Goal: Information Seeking & Learning: Learn about a topic

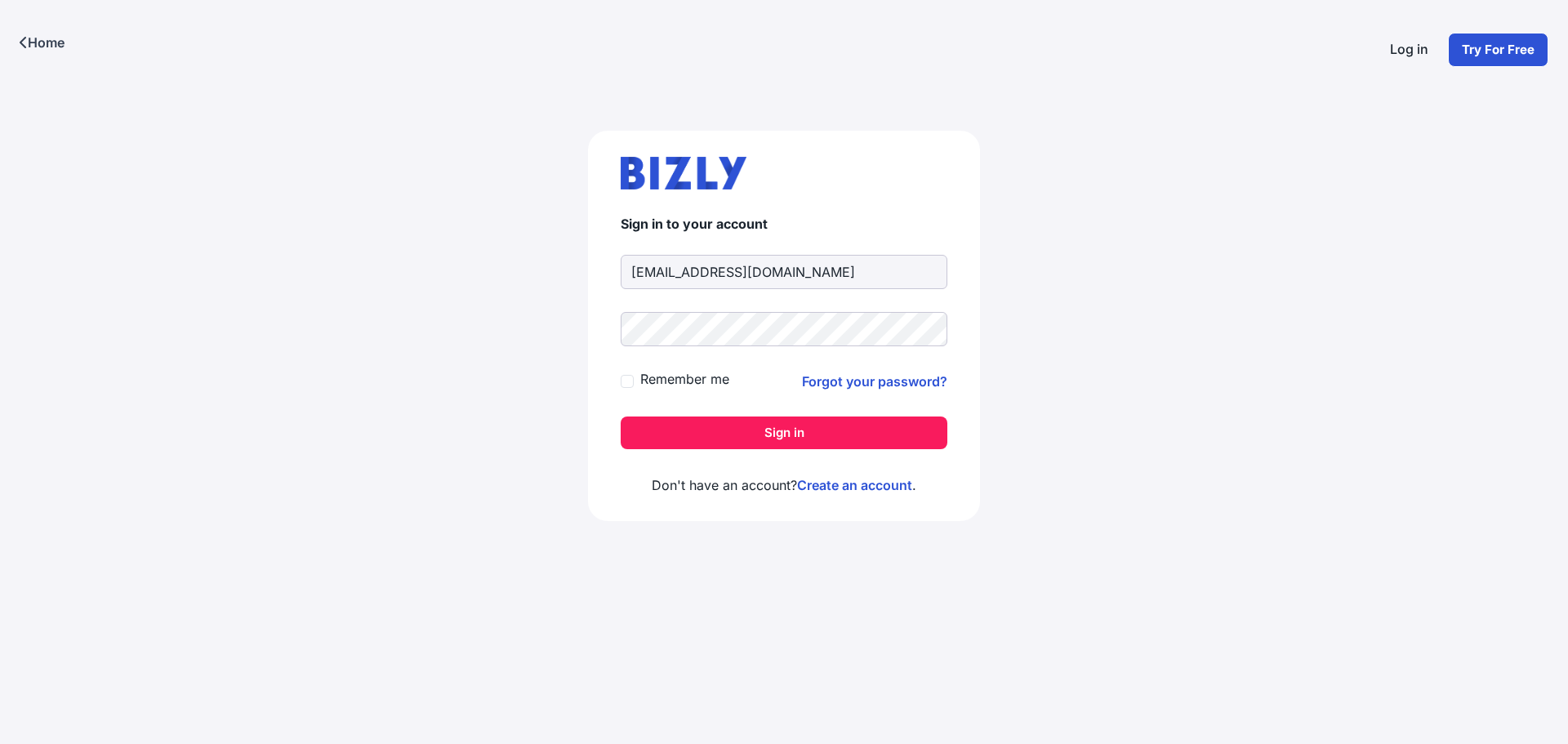
click at [779, 425] on button "Sign in" at bounding box center [784, 433] width 326 height 33
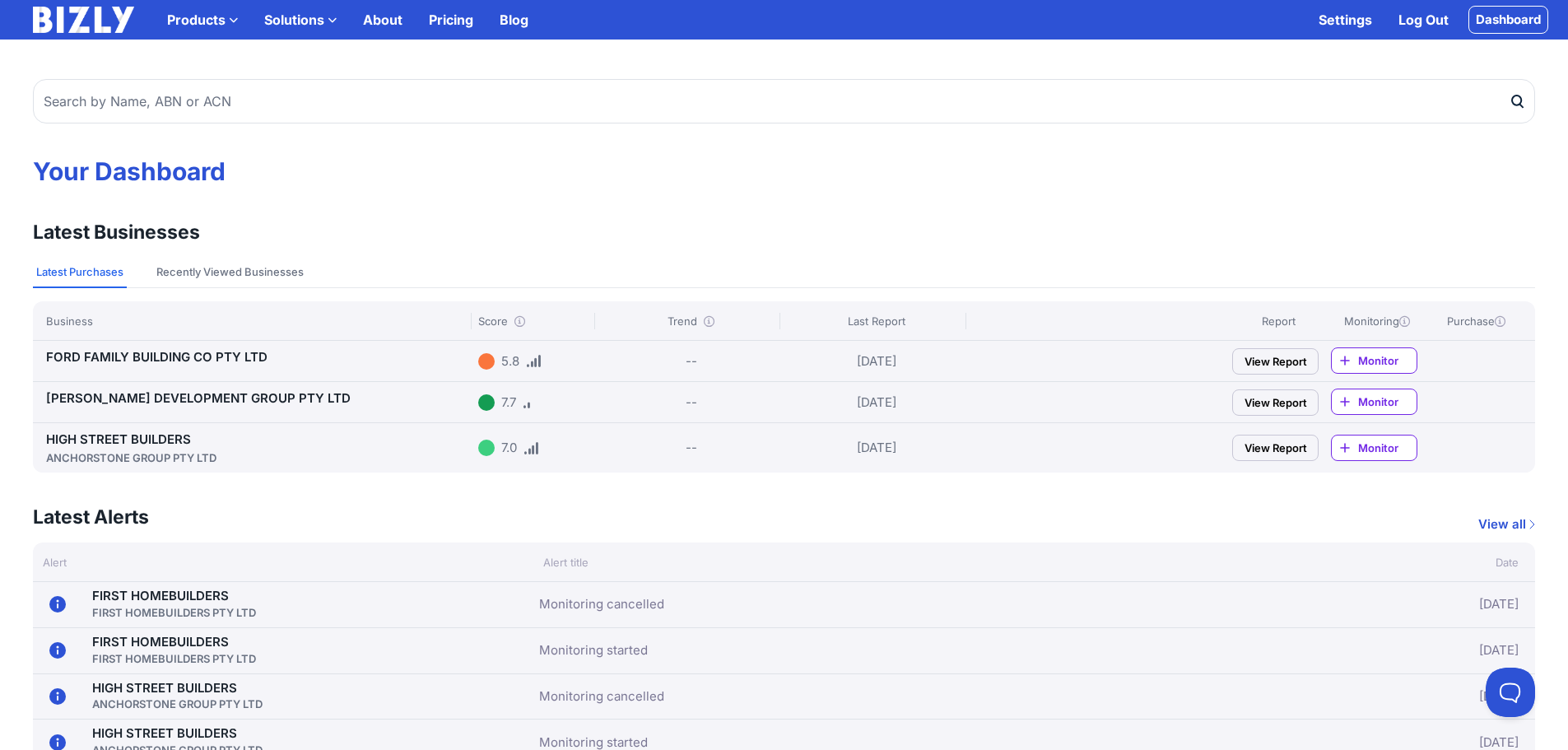
click at [192, 429] on div "HIGH STREET BUILDERS ANCHORSTONE GROUP PTY LTD 7.0 -- [DATE] View Report Monitor" at bounding box center [784, 447] width 1502 height 49
click at [183, 454] on div "ANCHORSTONE GROUP PTY LTD" at bounding box center [258, 457] width 426 height 17
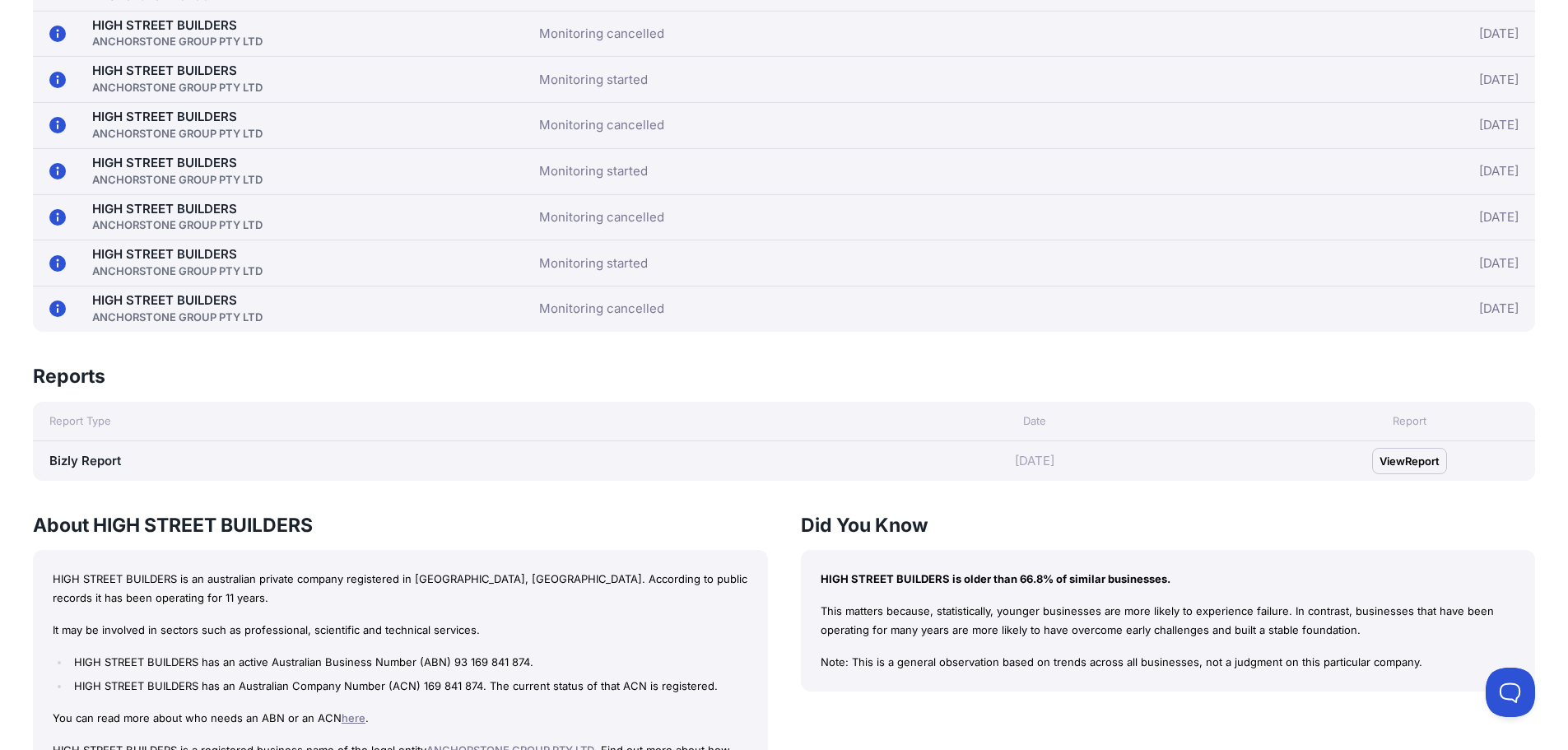
scroll to position [1152, 0]
